Goal: Transaction & Acquisition: Purchase product/service

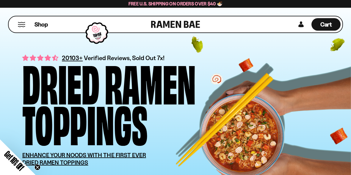
click at [41, 25] on span "Shop" at bounding box center [40, 25] width 13 height 8
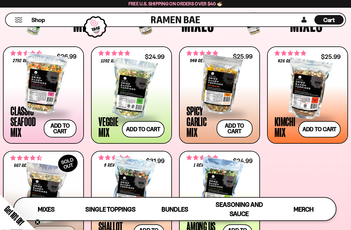
scroll to position [191, 0]
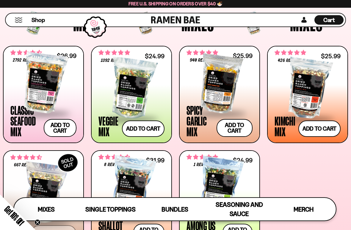
click at [225, 97] on div at bounding box center [219, 82] width 66 height 59
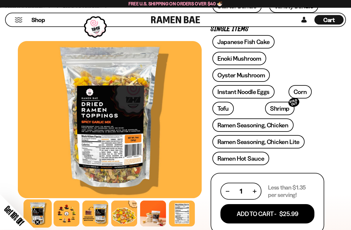
scroll to position [195, 0]
click at [98, 175] on div at bounding box center [95, 213] width 26 height 26
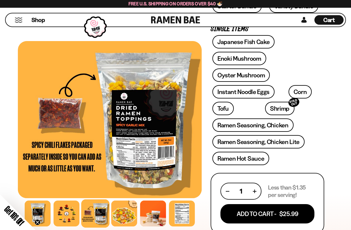
click at [180, 175] on div at bounding box center [182, 213] width 26 height 26
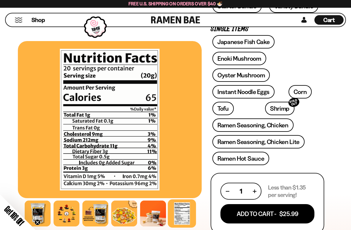
click at [125, 175] on div at bounding box center [124, 213] width 26 height 26
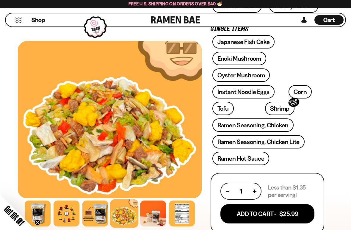
click at [37, 175] on div at bounding box center [38, 213] width 26 height 26
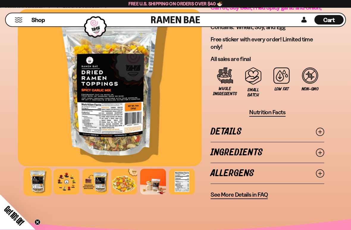
scroll to position [548, 0]
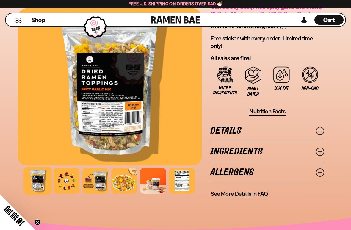
click at [224, 158] on link "Ingredients" at bounding box center [268, 151] width 114 height 21
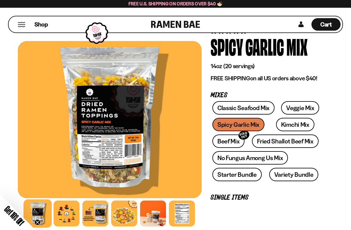
scroll to position [28, 0]
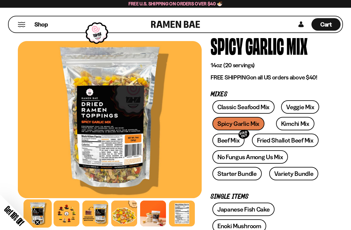
click at [295, 105] on link "Veggie Mix" at bounding box center [300, 106] width 38 height 13
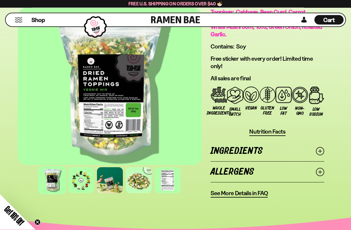
scroll to position [563, 0]
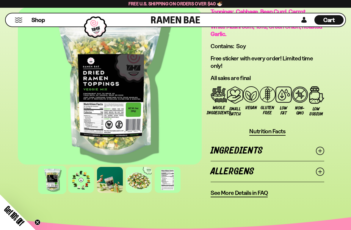
click at [221, 153] on link "Ingredients" at bounding box center [268, 150] width 114 height 21
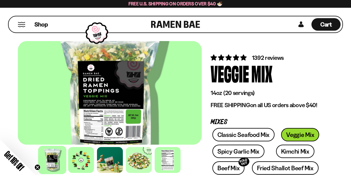
scroll to position [0, 0]
